Goal: Task Accomplishment & Management: Complete application form

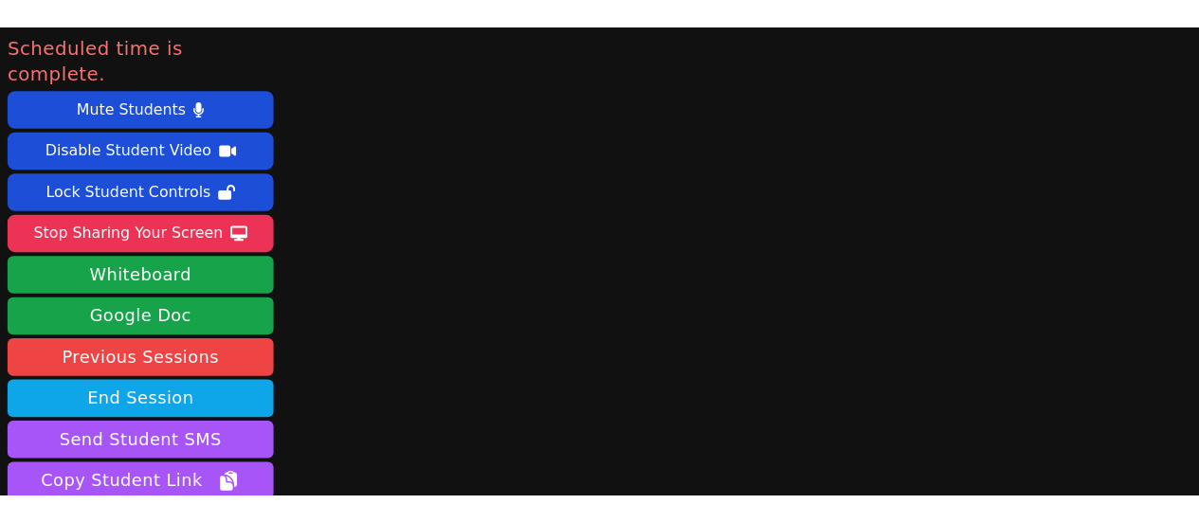
scroll to position [2, 0]
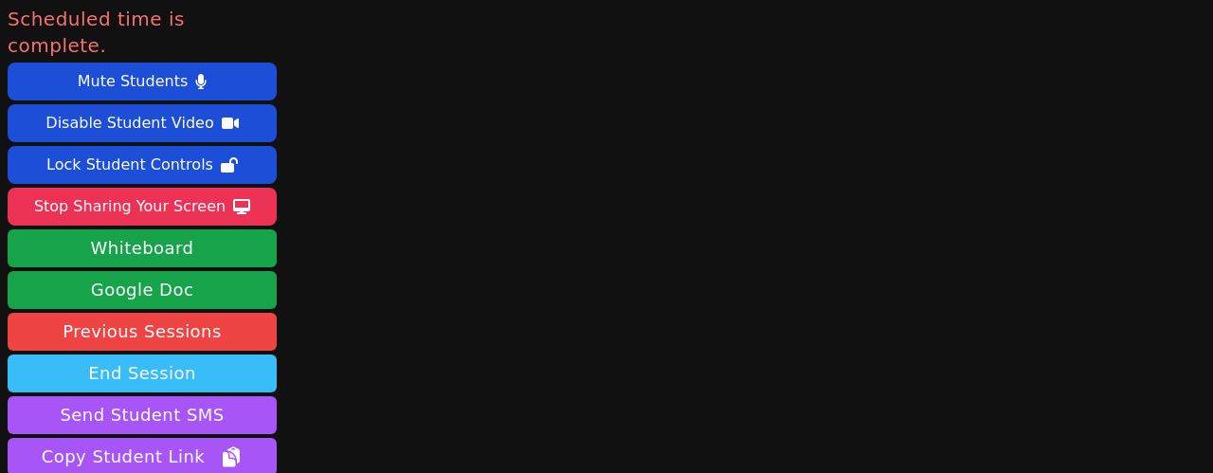
click at [156, 354] on button "End Session" at bounding box center [142, 373] width 269 height 38
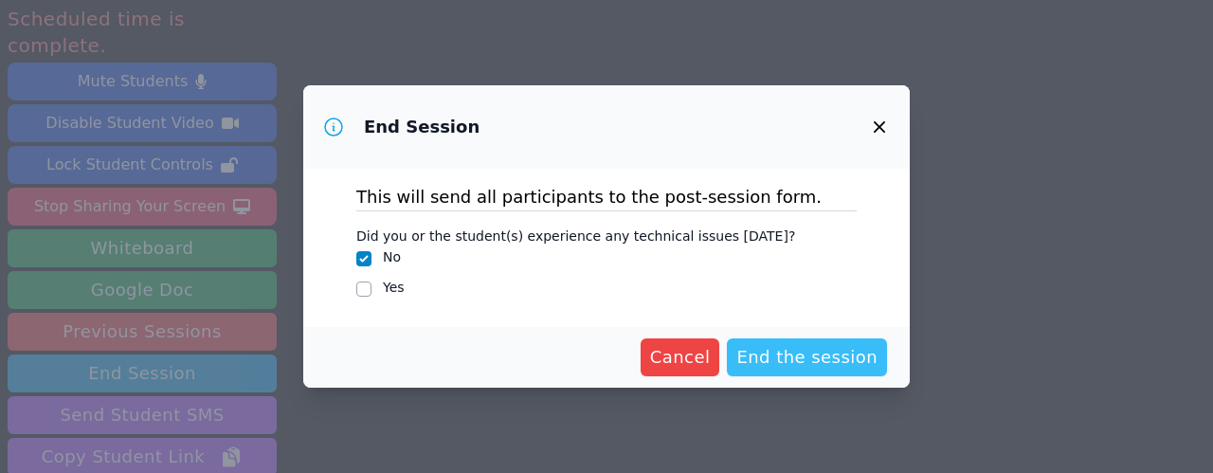
click at [834, 363] on span "End the session" at bounding box center [806, 357] width 141 height 27
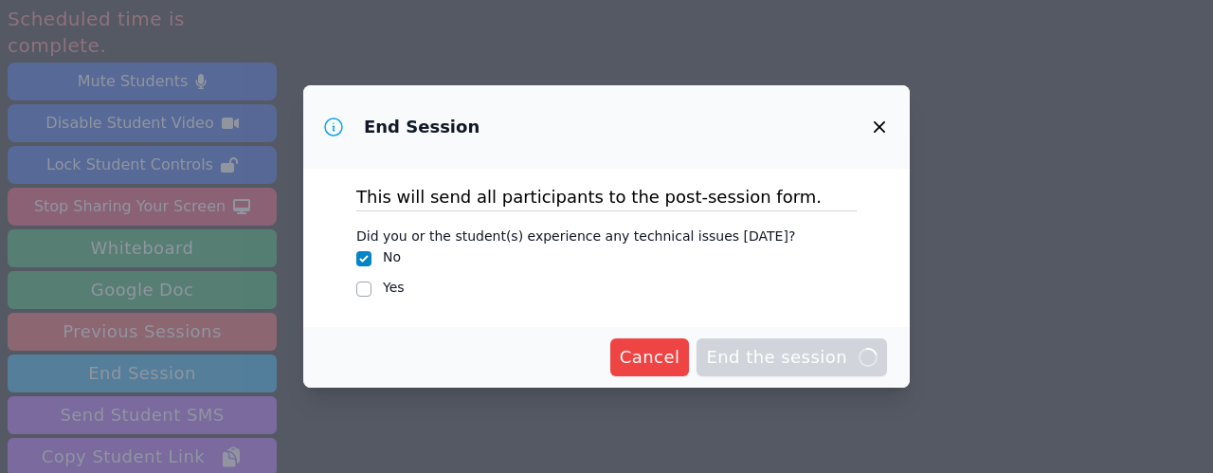
click at [881, 129] on icon "button" at bounding box center [879, 126] width 11 height 11
click at [794, 376] on div "Cancel End the session Loading..." at bounding box center [606, 357] width 607 height 61
click at [790, 364] on span "End the session Loading..." at bounding box center [792, 357] width 172 height 27
click at [675, 368] on span "Cancel" at bounding box center [650, 357] width 61 height 27
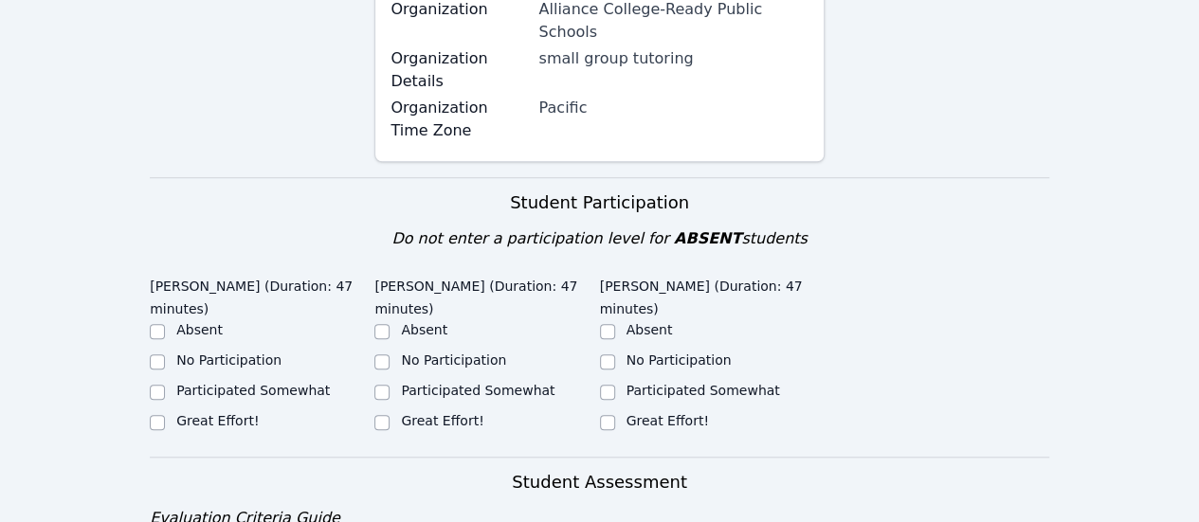
scroll to position [686, 0]
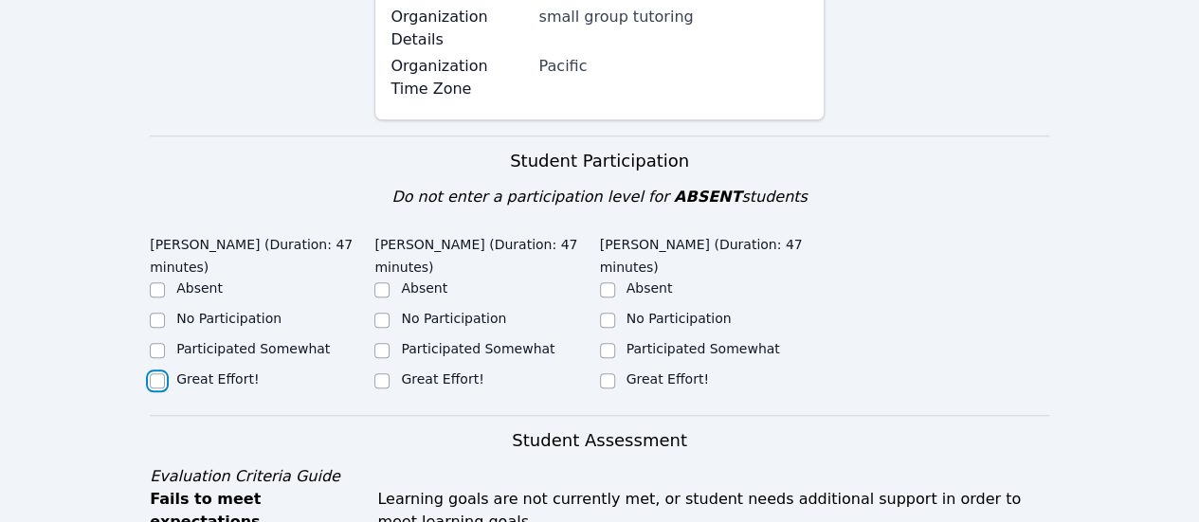
click at [157, 373] on input "Great Effort!" at bounding box center [157, 380] width 15 height 15
checkbox input "true"
click at [385, 373] on input "Great Effort!" at bounding box center [381, 380] width 15 height 15
checkbox input "true"
click at [600, 373] on input "Great Effort!" at bounding box center [607, 380] width 15 height 15
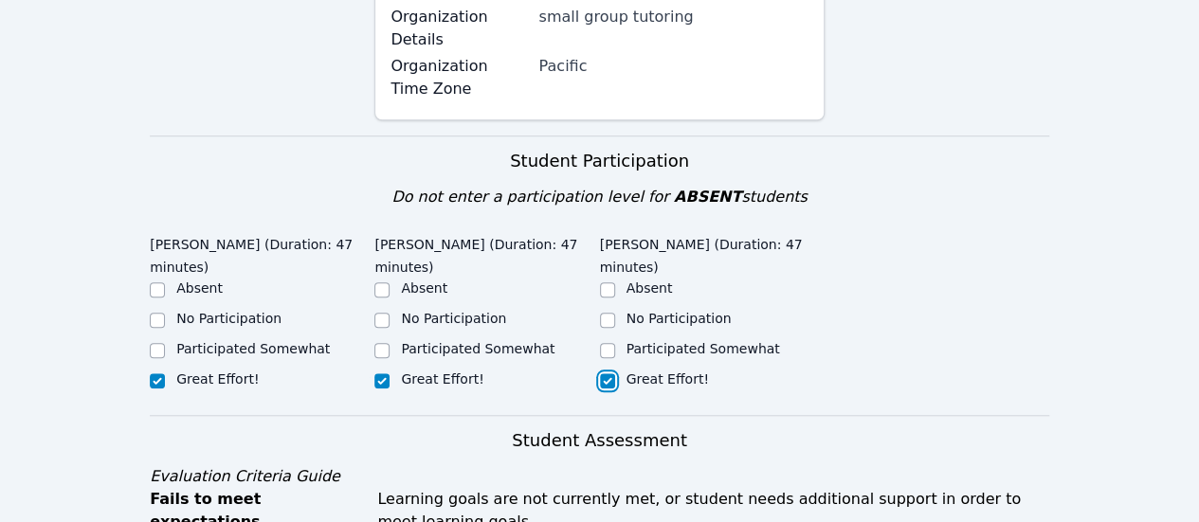
checkbox input "true"
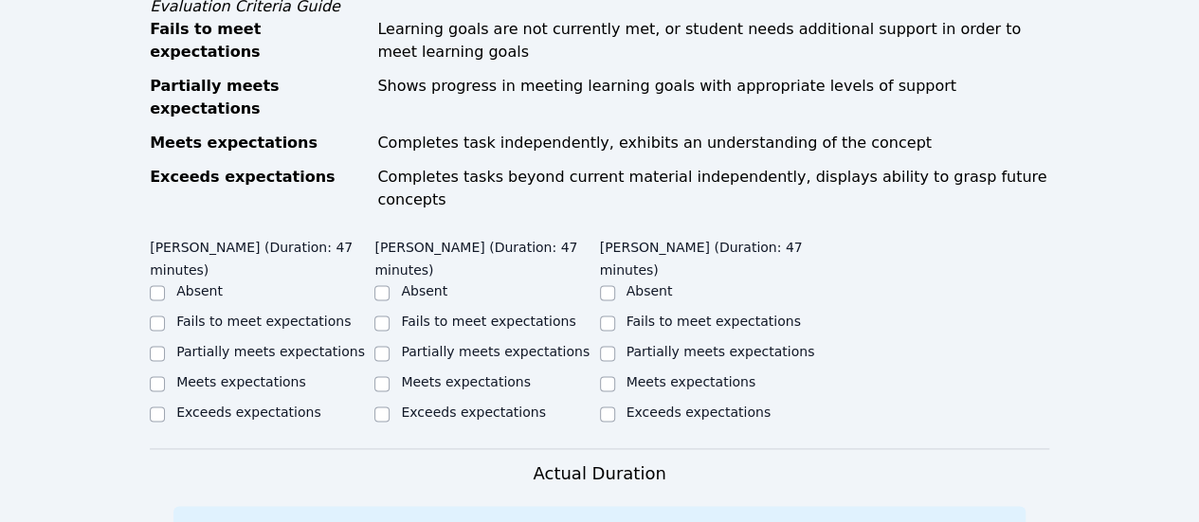
scroll to position [1157, 0]
click at [159, 406] on input "Exceeds expectations" at bounding box center [157, 413] width 15 height 15
checkbox input "true"
click at [379, 406] on input "Exceeds expectations" at bounding box center [381, 413] width 15 height 15
checkbox input "true"
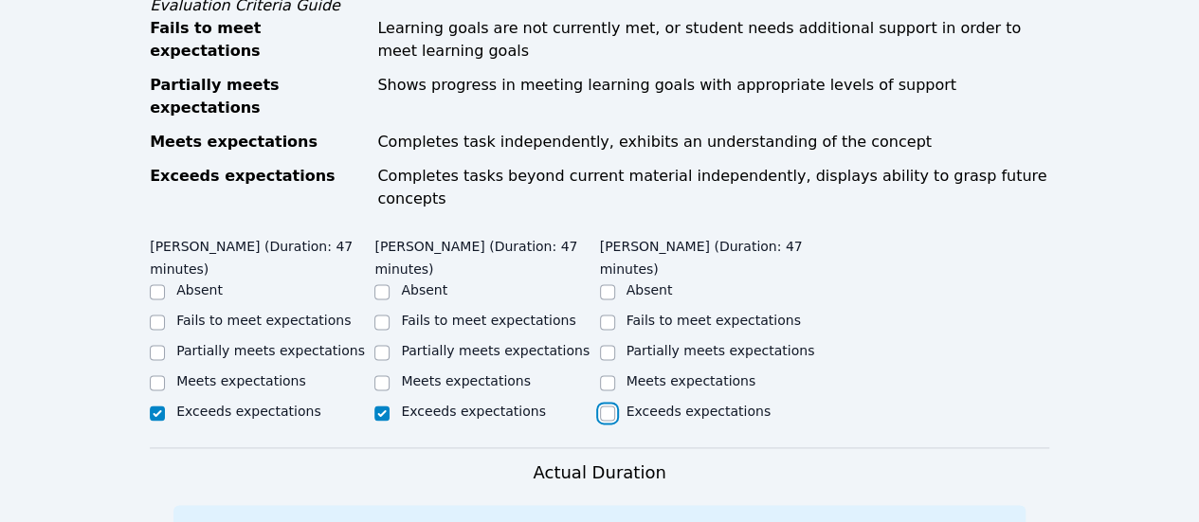
click at [602, 406] on input "Exceeds expectations" at bounding box center [607, 413] width 15 height 15
checkbox input "true"
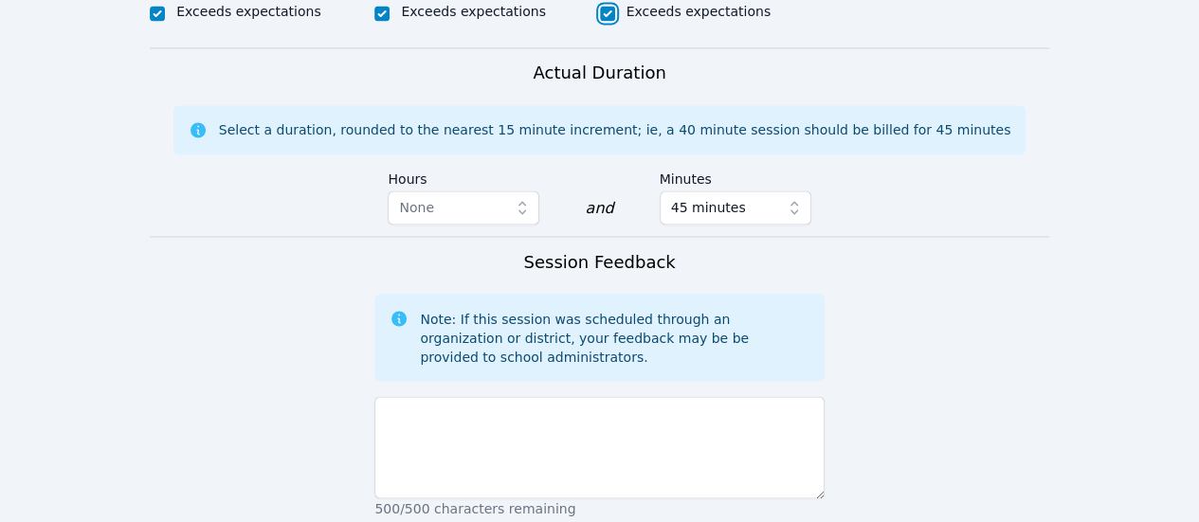
scroll to position [1554, 0]
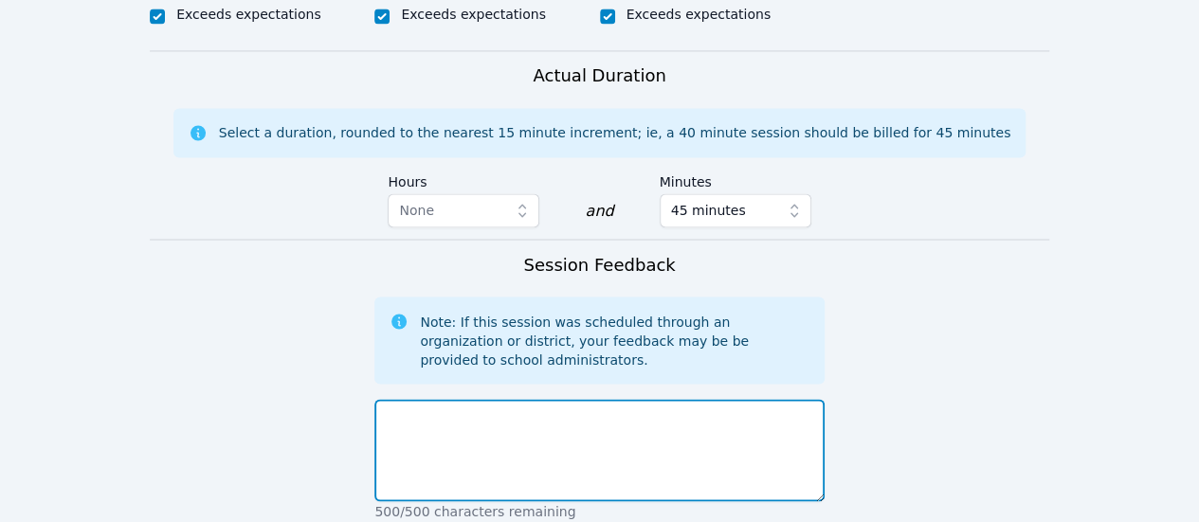
click at [435, 399] on textarea at bounding box center [598, 450] width 449 height 102
type textarea "s"
click at [435, 399] on textarea "s" at bounding box center [598, 450] width 449 height 102
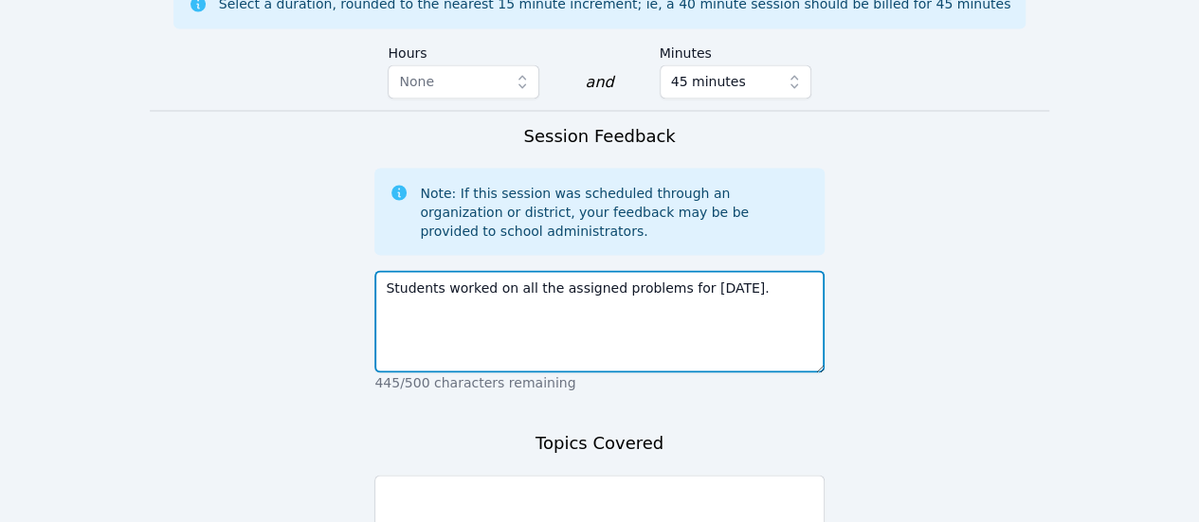
scroll to position [1684, 0]
type textarea "Students worked on all the assigned problems for [DATE]."
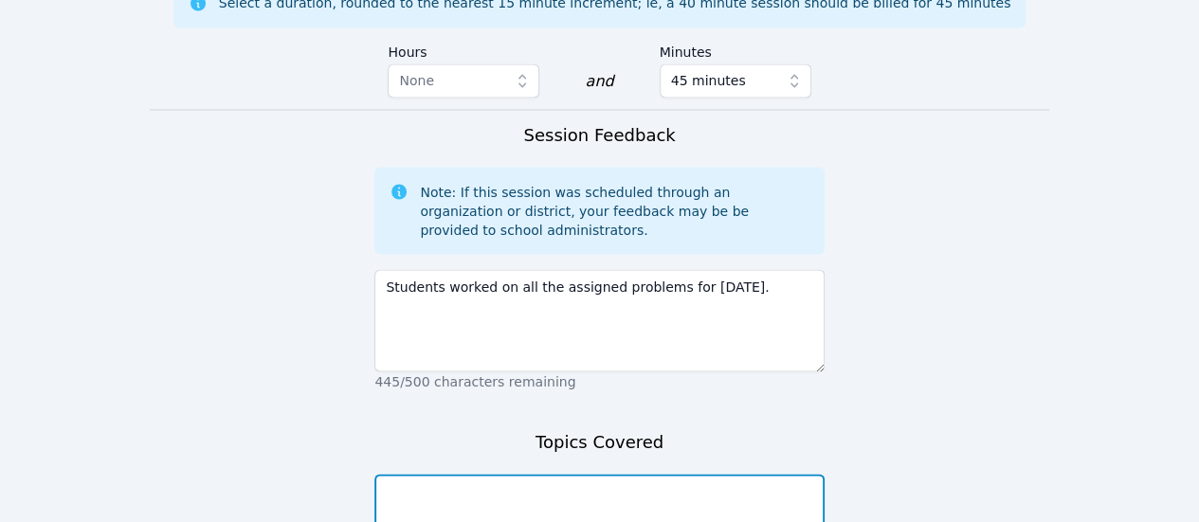
click at [491, 472] on textarea at bounding box center [598, 525] width 449 height 102
click at [490, 472] on textarea "S" at bounding box center [598, 525] width 449 height 102
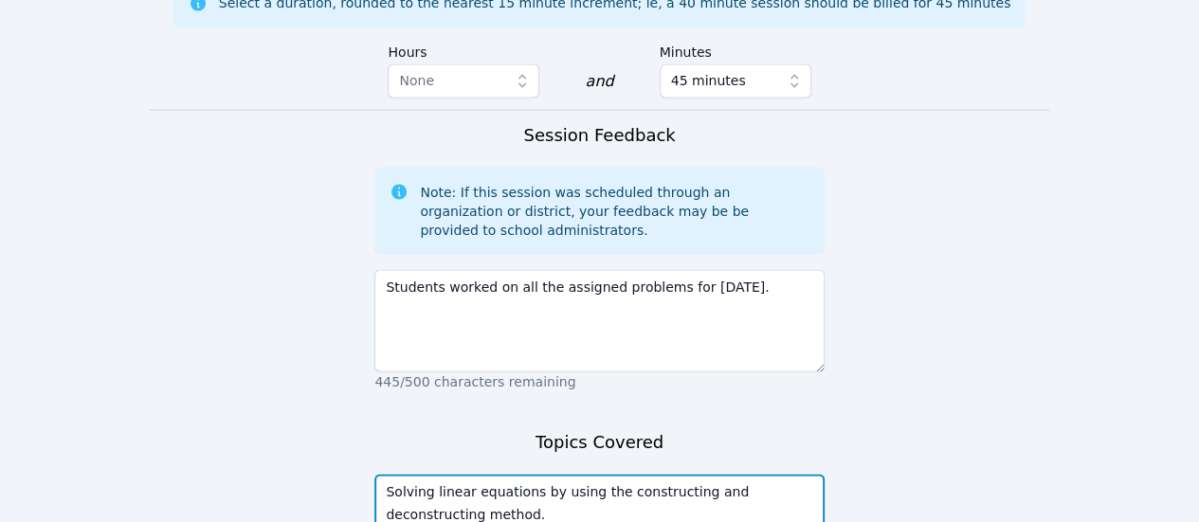
type textarea "Solving linear equations by using the constructing and deconstructing method."
